Goal: Transaction & Acquisition: Download file/media

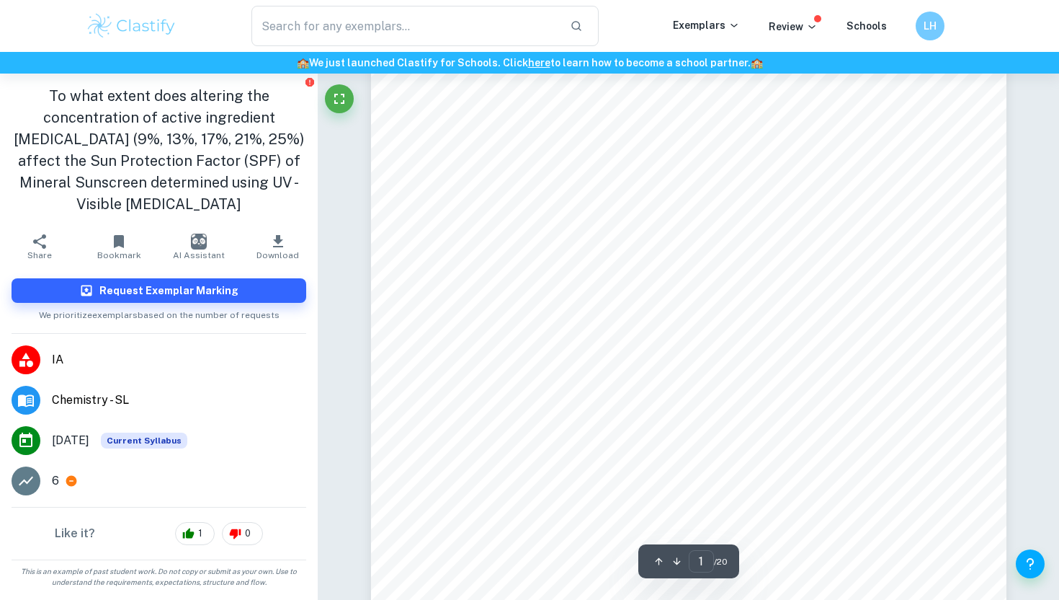
scroll to position [43, 0]
click at [272, 252] on span "Download" at bounding box center [278, 255] width 43 height 10
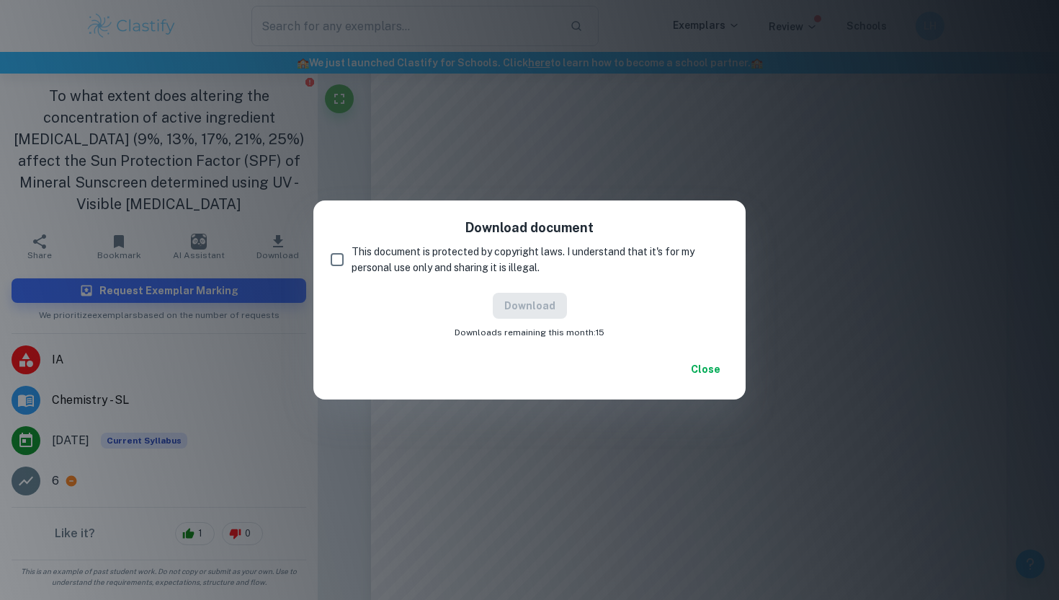
click at [340, 251] on input "This document is protected by copyright laws. I understand that it's for my per…" at bounding box center [337, 259] width 29 height 29
checkbox input "true"
click at [528, 308] on button "Download" at bounding box center [530, 306] width 74 height 26
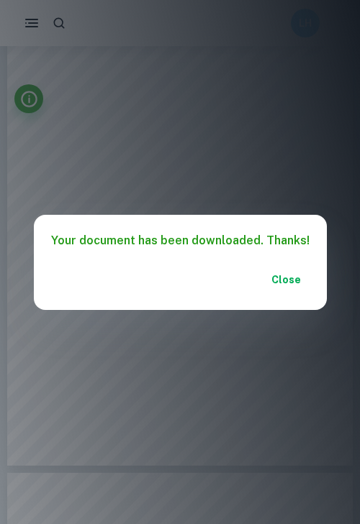
click at [285, 274] on button "Close" at bounding box center [287, 280] width 46 height 26
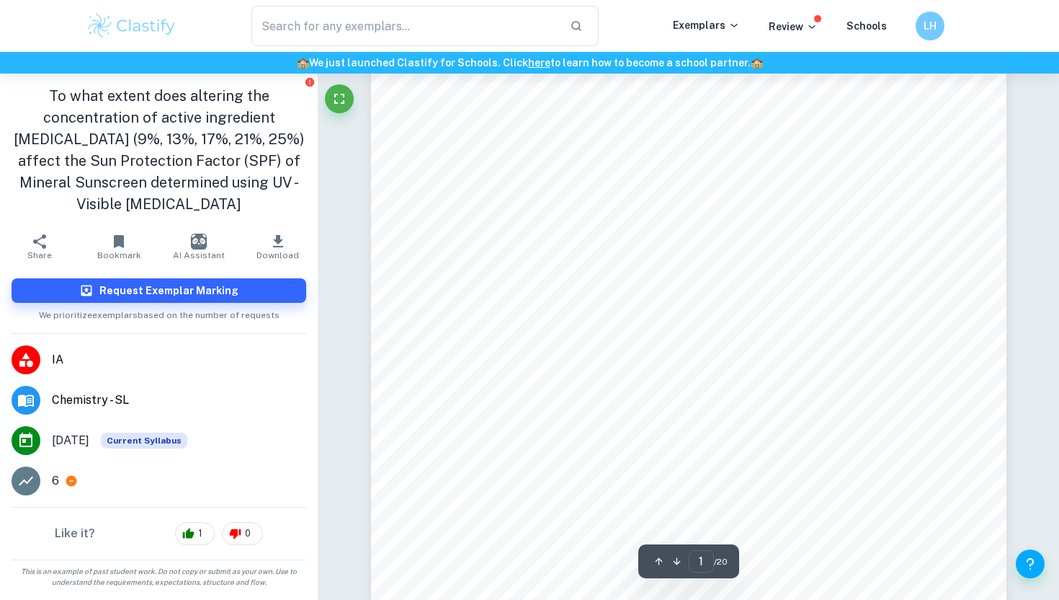
scroll to position [0, 0]
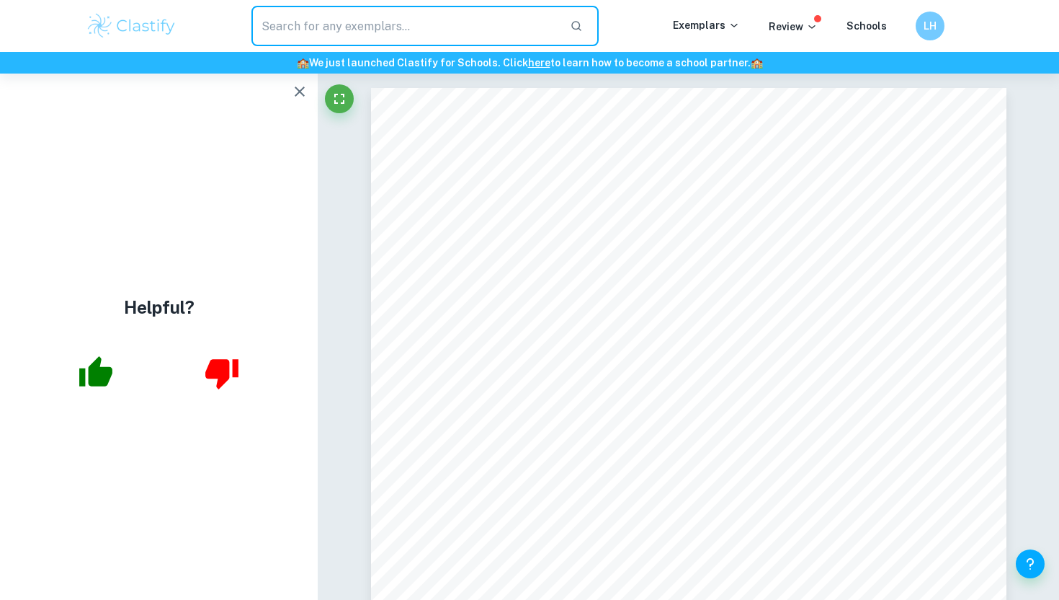
click at [377, 17] on input "text" at bounding box center [404, 26] width 307 height 40
type input "photodegration of dyes"
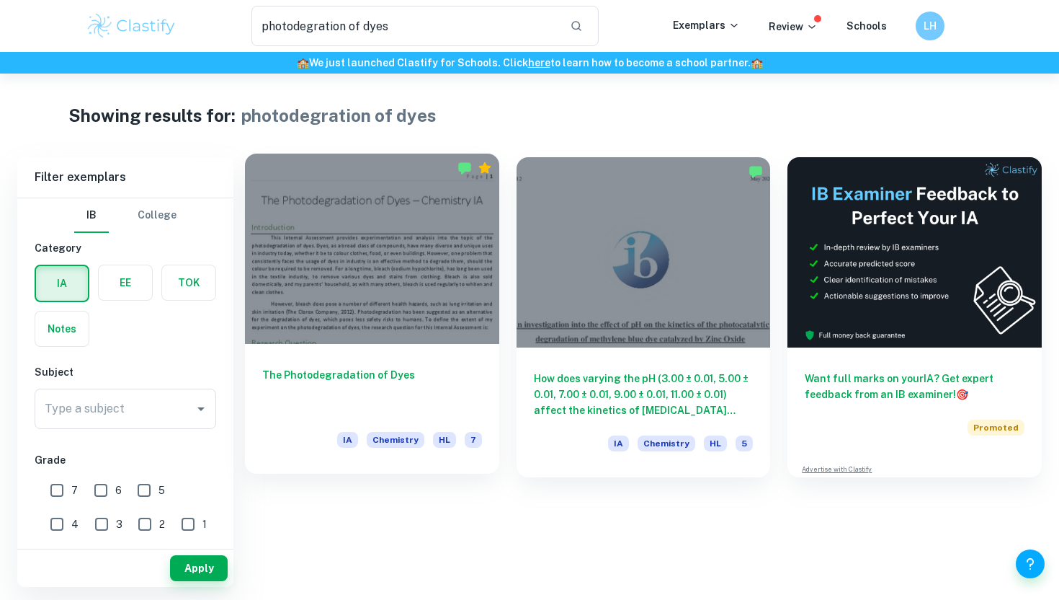
click at [377, 372] on h6 "The Photodegradation of Dyes" at bounding box center [372, 391] width 220 height 48
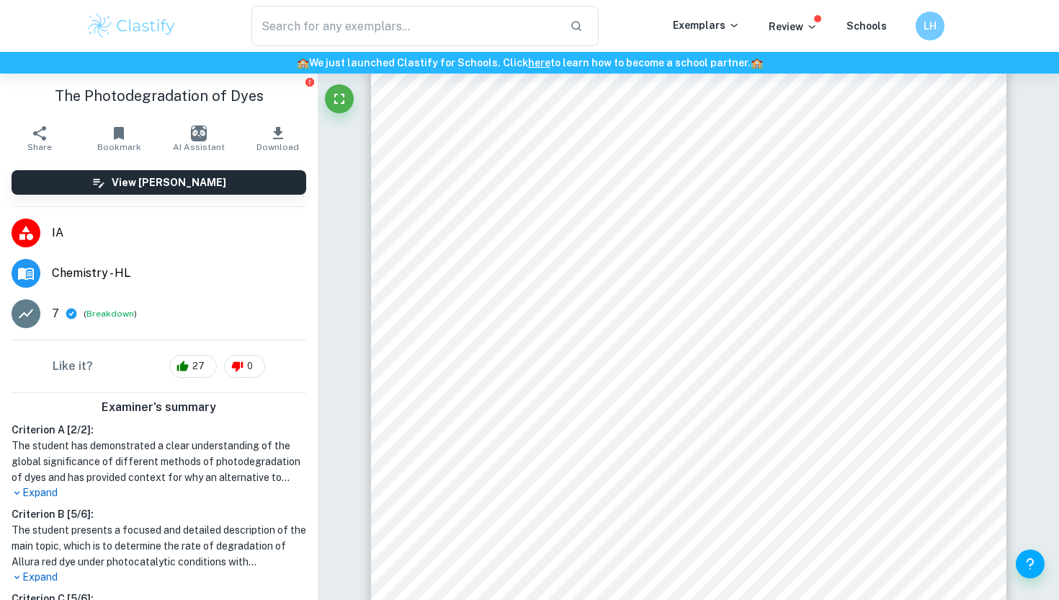
click at [282, 137] on icon "button" at bounding box center [277, 133] width 17 height 17
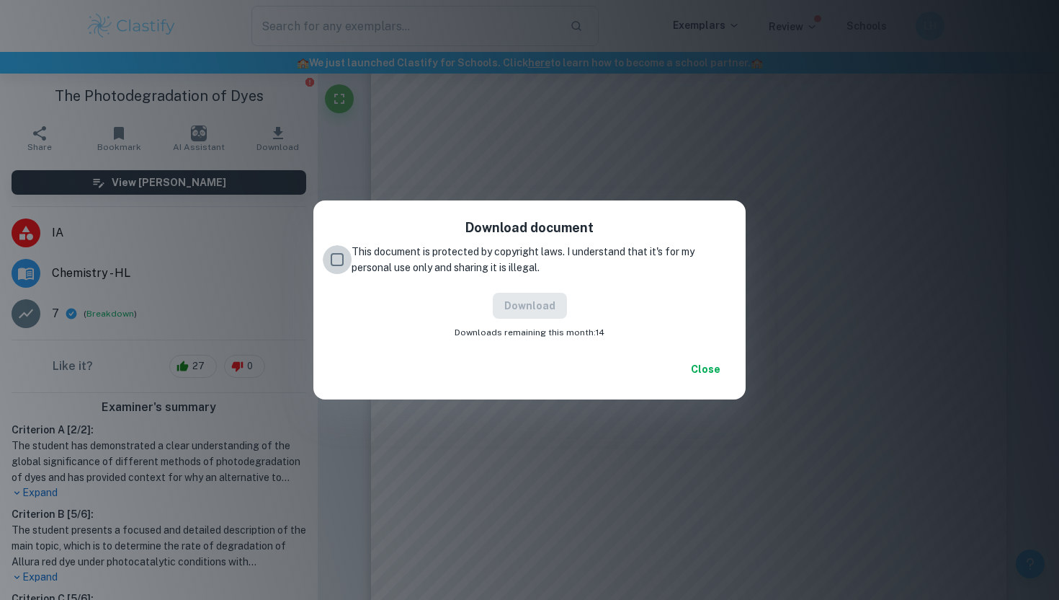
click at [336, 255] on input "This document is protected by copyright laws. I understand that it's for my per…" at bounding box center [337, 259] width 29 height 29
checkbox input "true"
click at [551, 309] on button "Download" at bounding box center [530, 306] width 74 height 26
